Goal: Find specific page/section: Find specific page/section

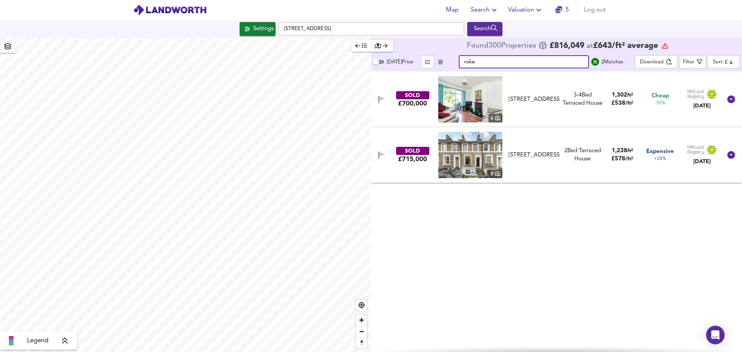
type input "roke"
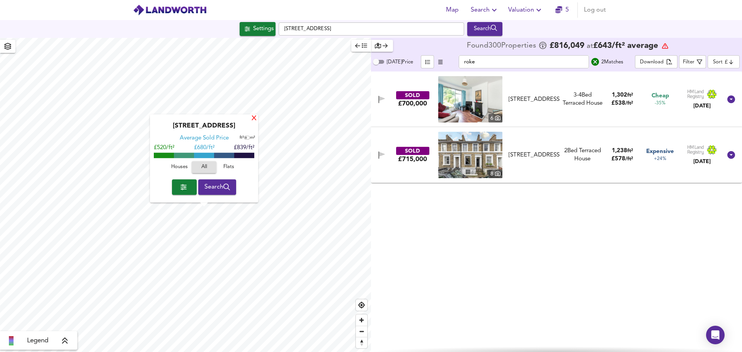
click at [256, 118] on div "X" at bounding box center [254, 118] width 7 height 7
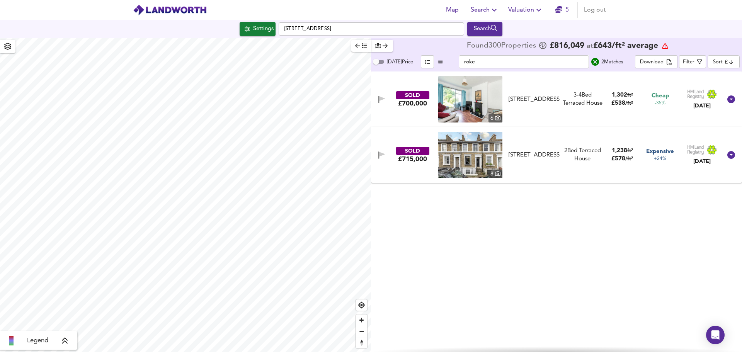
click at [545, 63] on input "roke" at bounding box center [524, 61] width 130 height 13
click at [596, 65] on icon "search" at bounding box center [595, 62] width 8 height 8
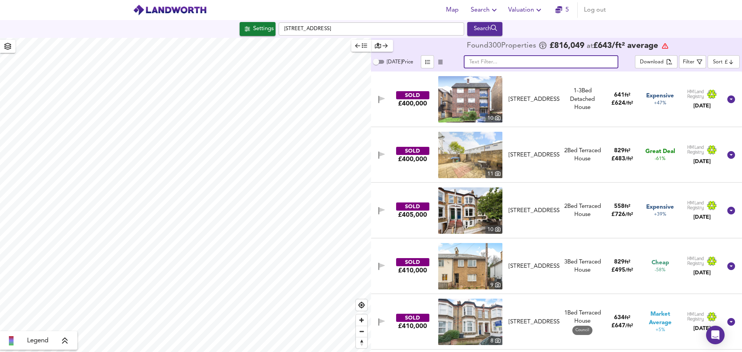
click at [486, 62] on input "text" at bounding box center [541, 61] width 155 height 13
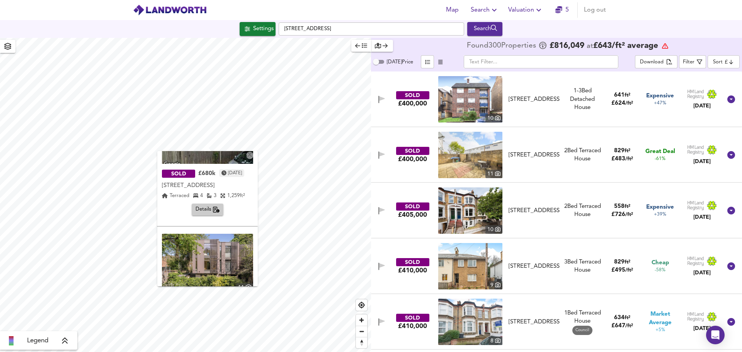
scroll to position [241, 0]
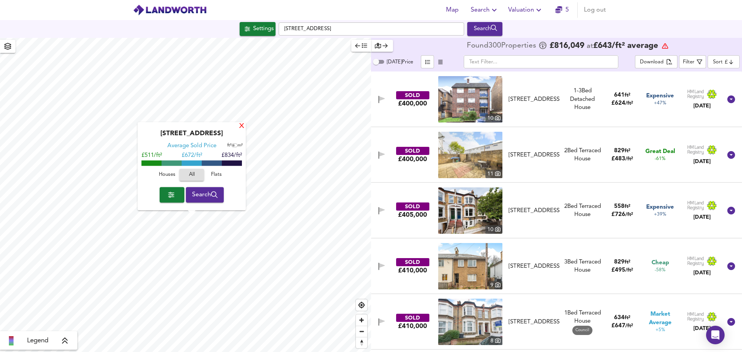
click at [242, 126] on div "X" at bounding box center [241, 126] width 7 height 7
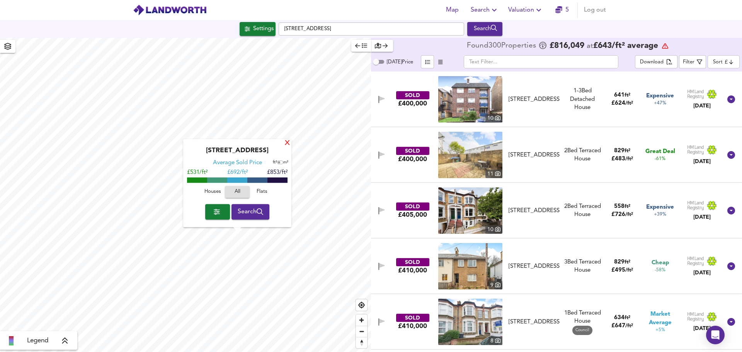
click at [289, 146] on div "X" at bounding box center [287, 143] width 7 height 7
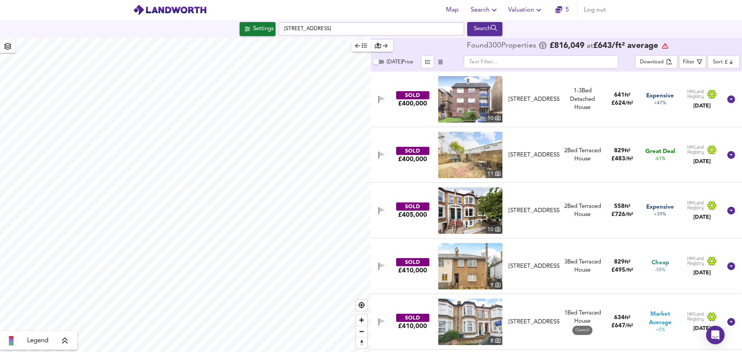
click at [499, 60] on input "text" at bounding box center [541, 61] width 155 height 13
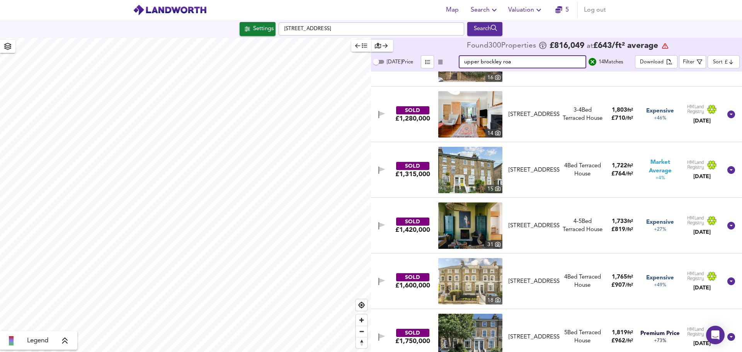
scroll to position [499, 0]
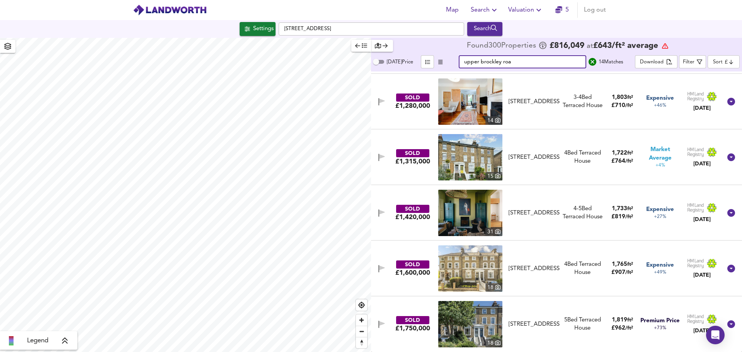
type input "upper brockley roa"
